Goal: Find specific fact: Find specific page/section

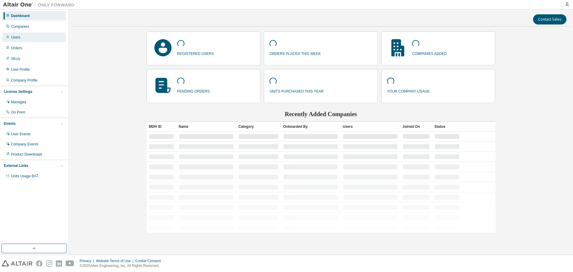
click at [33, 38] on div "Users" at bounding box center [34, 38] width 64 height 10
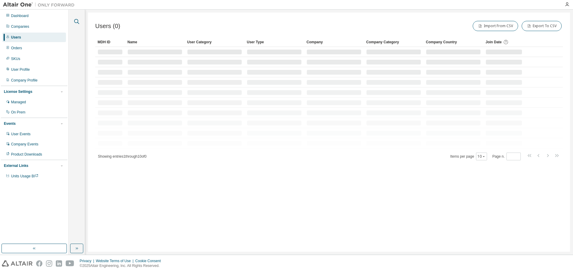
click at [79, 23] on icon "button" at bounding box center [76, 21] width 7 height 7
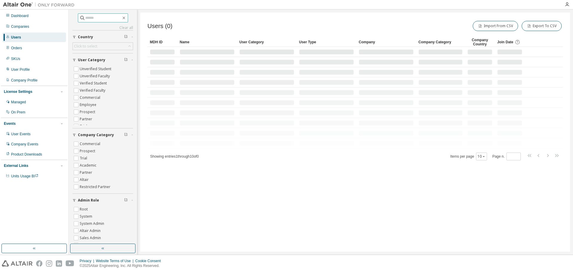
click at [103, 17] on input "text" at bounding box center [103, 18] width 36 height 6
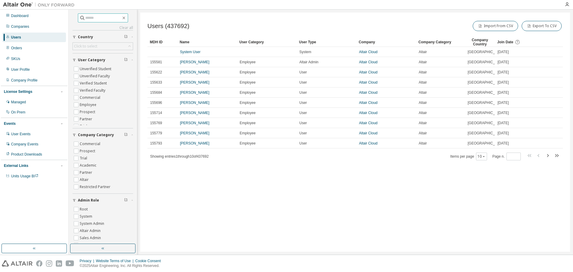
paste input "**********"
type input "**********"
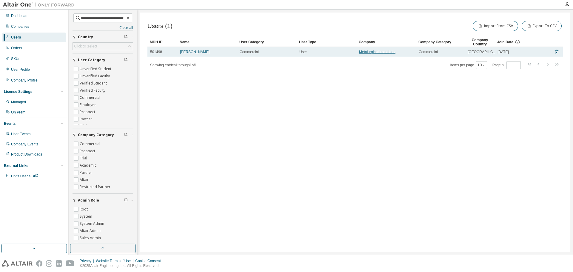
click at [378, 50] on link "Metalurgica Imam Ltda" at bounding box center [377, 52] width 36 height 4
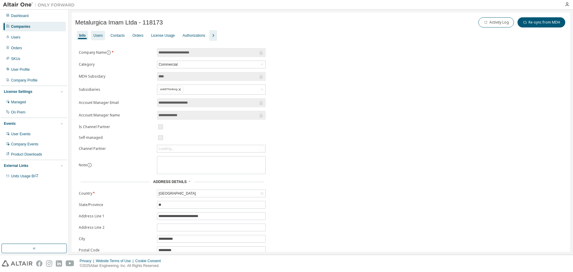
click at [100, 38] on div "Users" at bounding box center [98, 36] width 14 height 10
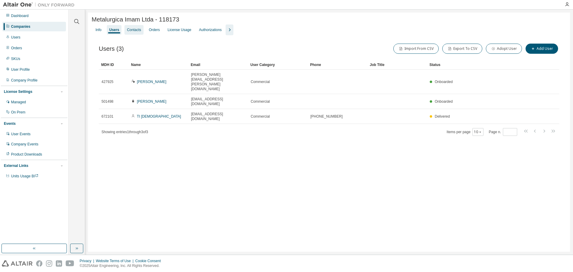
click at [138, 32] on div "Contacts" at bounding box center [134, 29] width 14 height 5
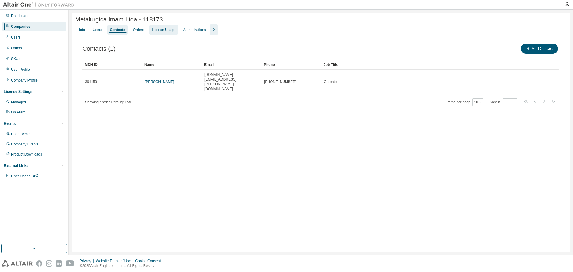
click at [153, 32] on div "License Usage" at bounding box center [164, 29] width 24 height 5
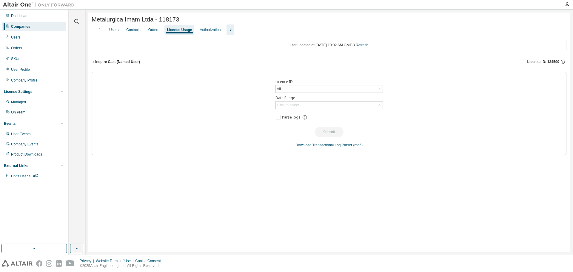
click at [98, 64] on div "Inspire Cast (Named User)" at bounding box center [117, 61] width 45 height 5
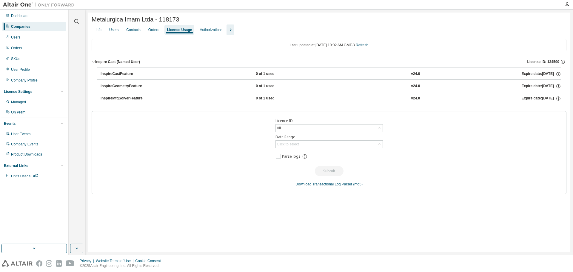
click at [228, 35] on button "button" at bounding box center [230, 29] width 8 height 11
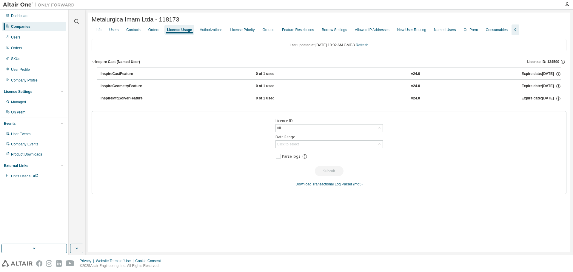
click at [512, 29] on icon "button" at bounding box center [515, 29] width 7 height 7
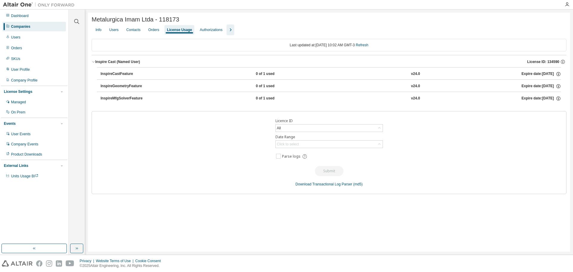
click at [227, 30] on icon "button" at bounding box center [230, 29] width 7 height 7
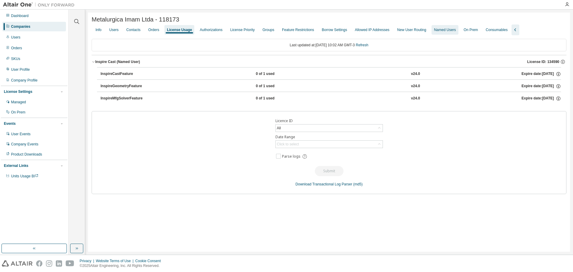
click at [436, 32] on div "Named Users" at bounding box center [445, 29] width 22 height 5
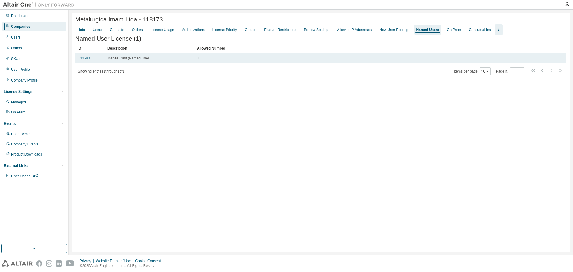
click at [81, 60] on link "134590" at bounding box center [84, 58] width 12 height 4
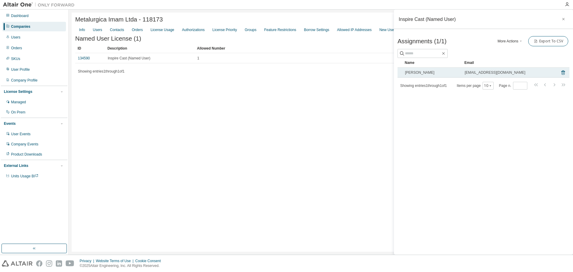
drag, startPoint x: 464, startPoint y: 73, endPoint x: 519, endPoint y: 71, distance: 54.6
click at [519, 71] on div "[EMAIL_ADDRESS][DOMAIN_NAME]" at bounding box center [510, 72] width 92 height 5
copy span "[EMAIL_ADDRESS][DOMAIN_NAME]"
